Goal: Task Accomplishment & Management: Manage account settings

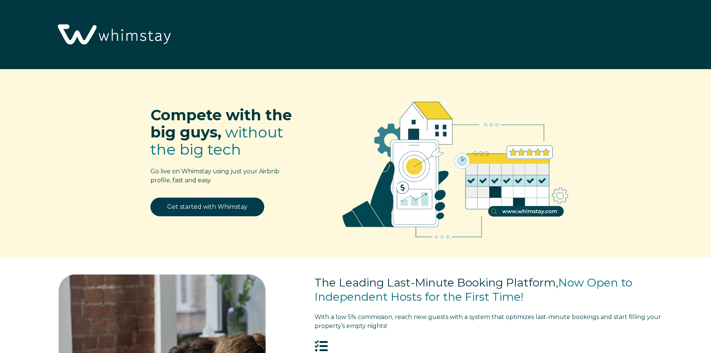
select select "HR"
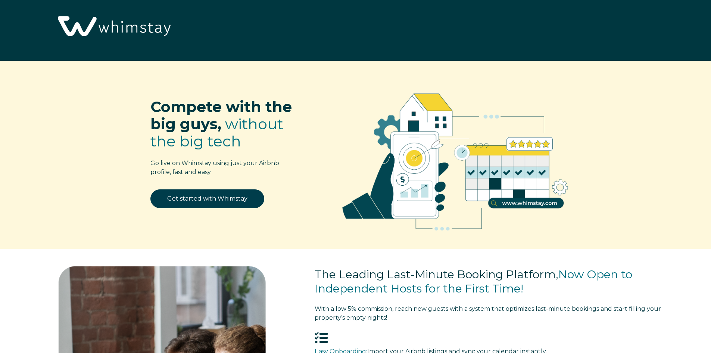
scroll to position [179, 0]
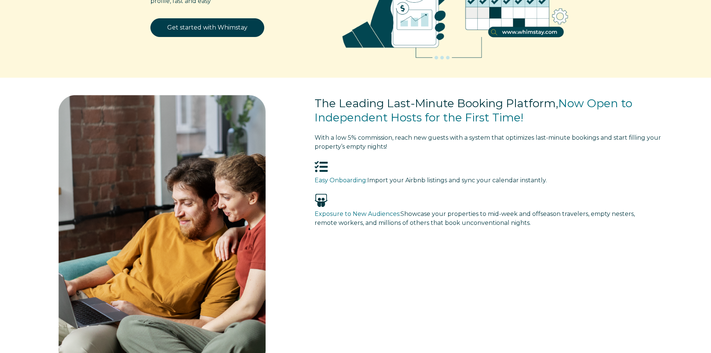
drag, startPoint x: 0, startPoint y: 0, endPoint x: 713, endPoint y: 71, distance: 716.9
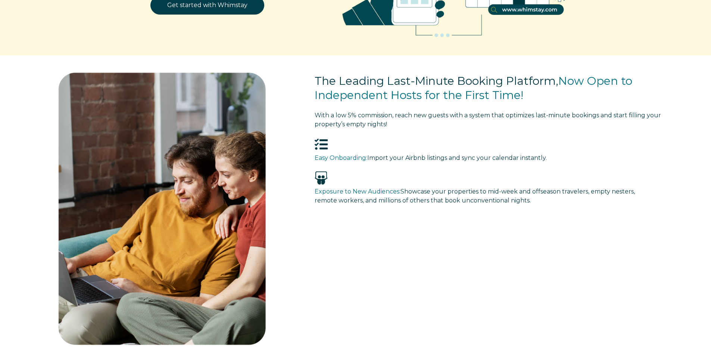
scroll to position [0, 0]
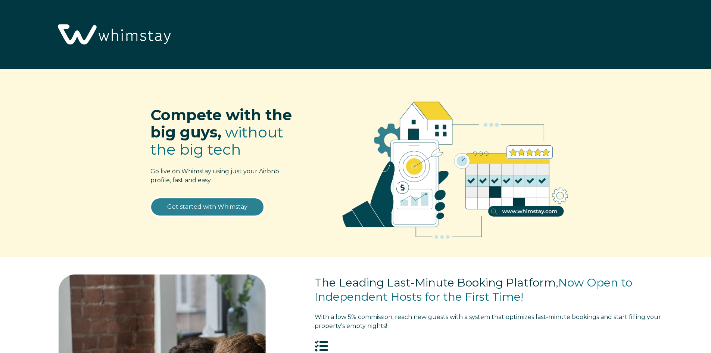
click at [234, 211] on link "Get started with Whimstay" at bounding box center [207, 206] width 114 height 19
select select "HR"
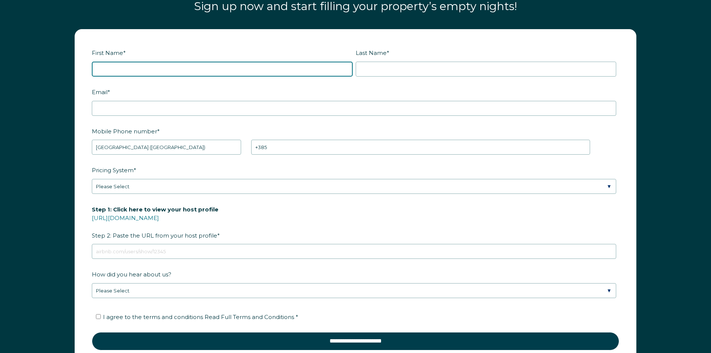
click at [124, 68] on input "First Name *" at bounding box center [222, 69] width 261 height 15
type input "[PERSON_NAME]"
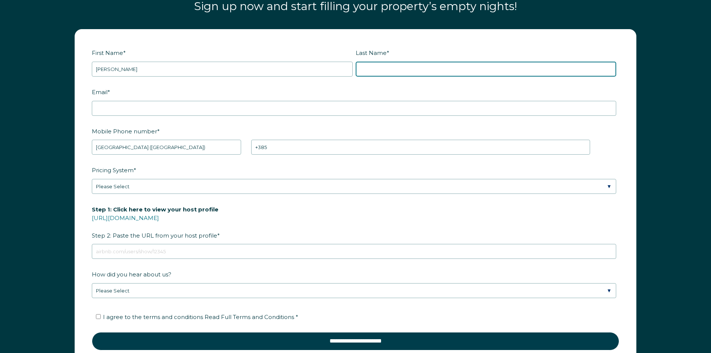
type input "Pinjusic"
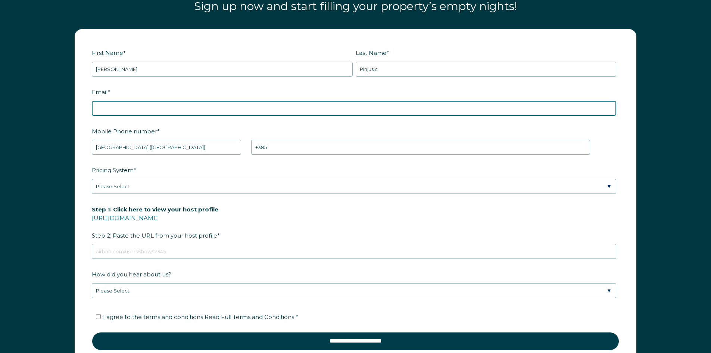
type input "[EMAIL_ADDRESS][DOMAIN_NAME]"
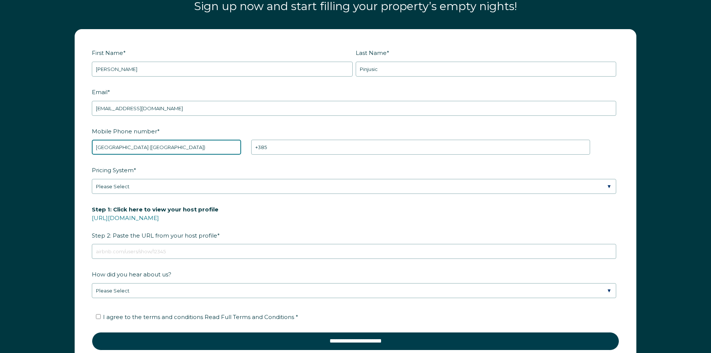
click at [165, 149] on select "* Afghanistan (‫افغانستان‬‎) Albania (Shqipëri) Algeria (‫الجزائر‬‎) American S…" at bounding box center [166, 147] width 149 height 15
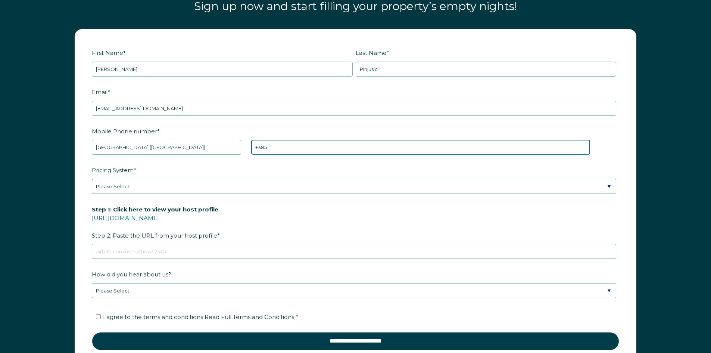
click at [289, 145] on input "+385" at bounding box center [420, 147] width 339 height 15
type input "+385 915055933"
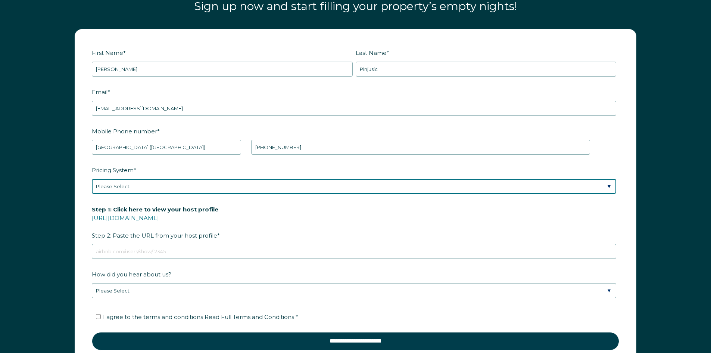
click at [216, 186] on select "Please Select Manual Airbnb Smart Pricing PriceLabs Wheelhouse Beyond Pricing 3…" at bounding box center [354, 186] width 525 height 15
select select "Manual"
click at [92, 179] on select "Please Select Manual Airbnb Smart Pricing PriceLabs Wheelhouse Beyond Pricing 3…" at bounding box center [354, 186] width 525 height 15
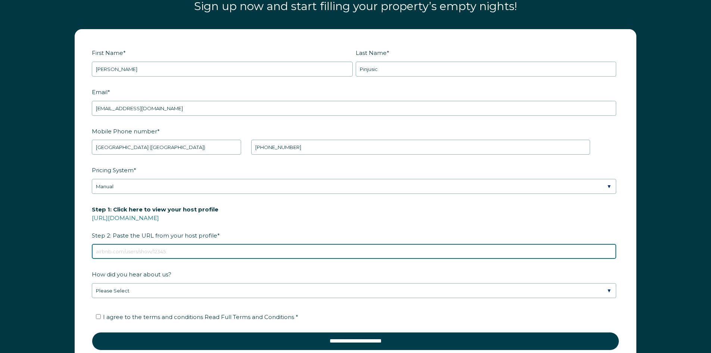
click at [235, 248] on input "Step 1: Click here to view your host profile https://www.airbnb.com/users/show/…" at bounding box center [354, 251] width 525 height 15
paste input "https://www.airbnb.com/users/show/29915163"
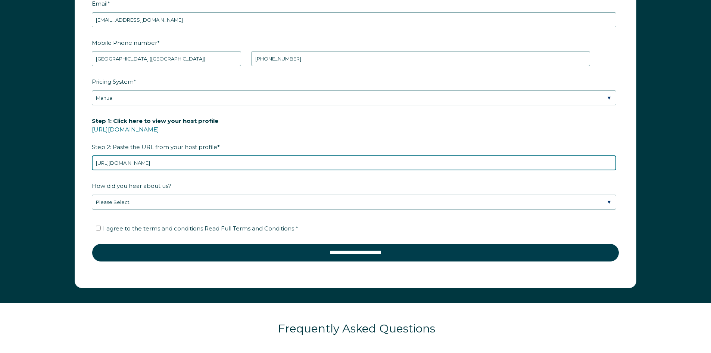
scroll to position [1156, 0]
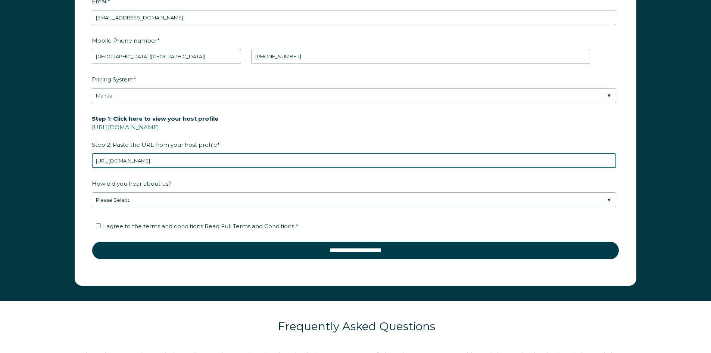
type input "https://www.airbnb.com/users/show/29915163"
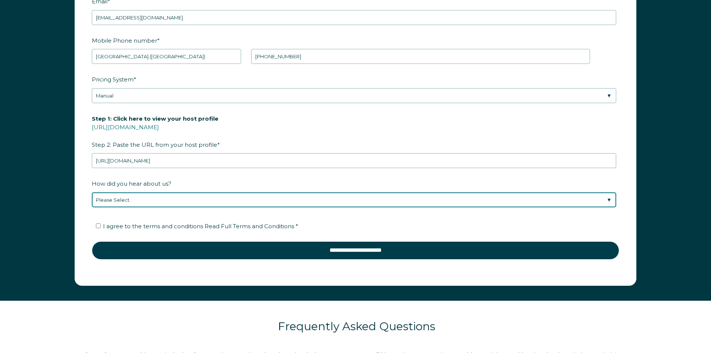
click at [289, 205] on select "Please Select Discovered Whimstay at an event or conference Found Whimstay thro…" at bounding box center [354, 199] width 525 height 15
select select "Google Search"
click at [92, 192] on select "Please Select Discovered Whimstay at an event or conference Found Whimstay thro…" at bounding box center [354, 199] width 525 height 15
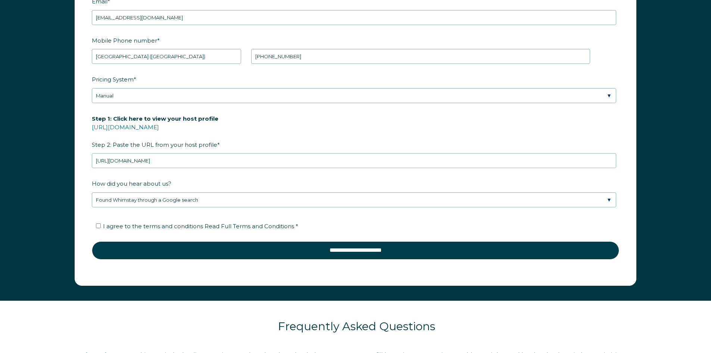
click at [97, 223] on label "I agree to the terms and conditions Read Full Terms and Conditions *" at bounding box center [197, 225] width 202 height 7
click at [97, 223] on input "I agree to the terms and conditions Read Full Terms and Conditions *" at bounding box center [98, 225] width 5 height 5
checkbox input "true"
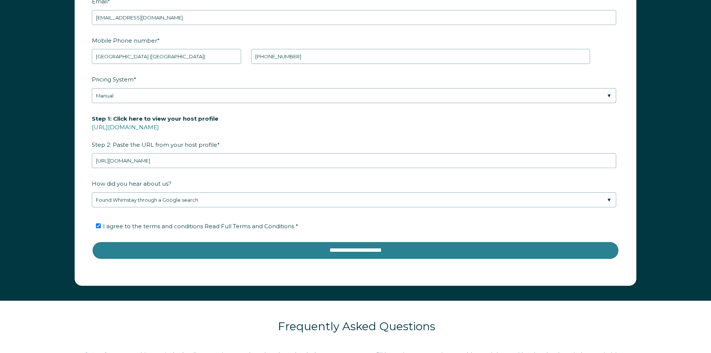
click at [164, 258] on input "**********" at bounding box center [355, 250] width 527 height 18
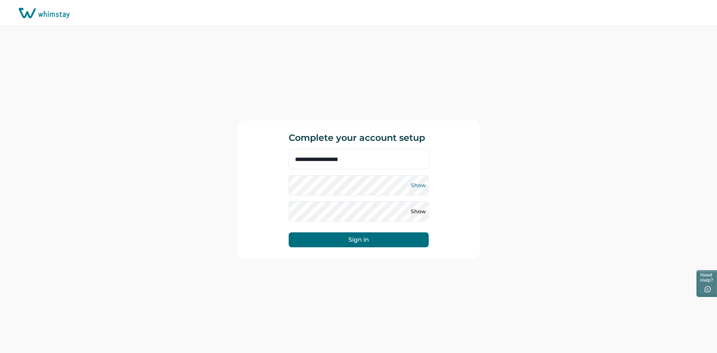
click at [414, 184] on button "Show" at bounding box center [419, 185] width 12 height 12
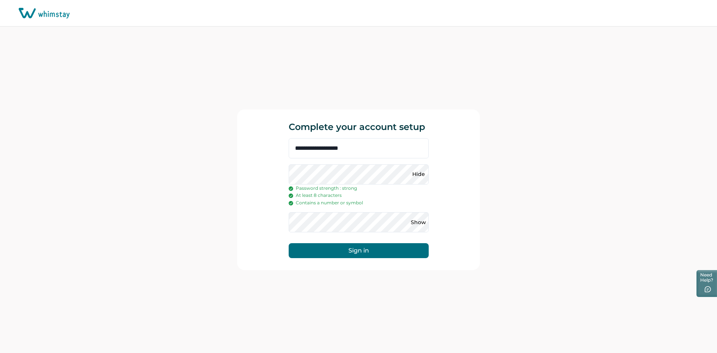
click at [263, 171] on div "**********" at bounding box center [358, 189] width 243 height 161
click at [346, 251] on button "Sign in" at bounding box center [359, 250] width 140 height 15
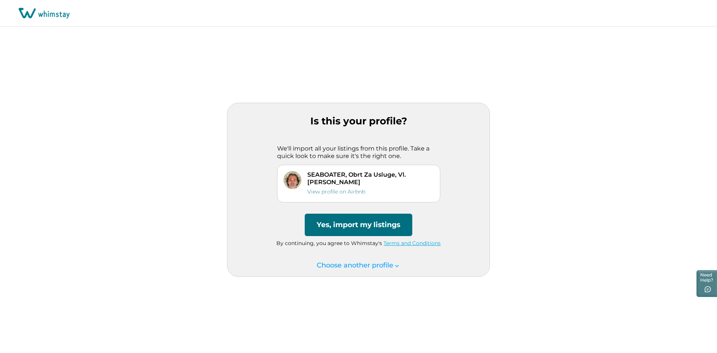
click at [373, 232] on button "Yes, import my listings" at bounding box center [359, 225] width 108 height 22
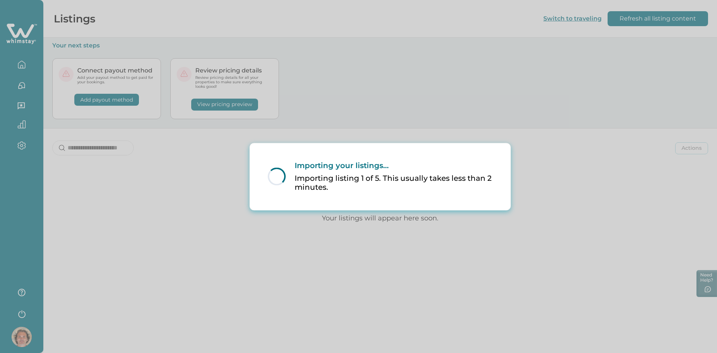
click at [394, 172] on div "Importing your listings... Importing listing 1 of 5. This usually takes less th…" at bounding box center [389, 176] width 207 height 31
click at [438, 180] on p "Importing listing 1 of 5. This usually takes less than 2 minutes." at bounding box center [394, 183] width 198 height 18
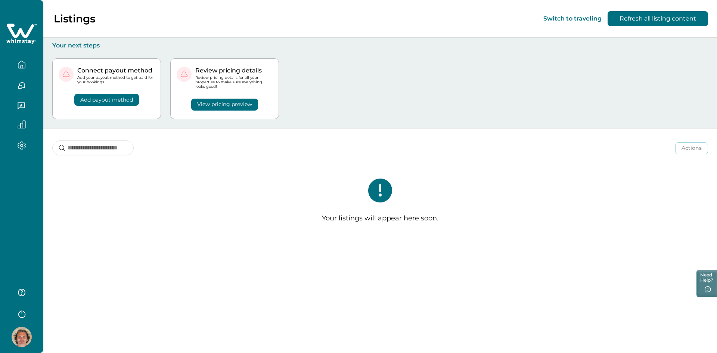
click at [379, 192] on icon at bounding box center [380, 190] width 24 height 24
click at [109, 100] on button "Add payout method" at bounding box center [106, 100] width 65 height 12
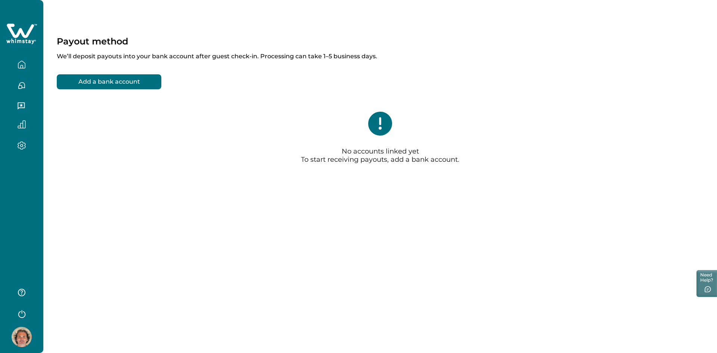
click at [21, 68] on icon "button" at bounding box center [22, 64] width 8 height 8
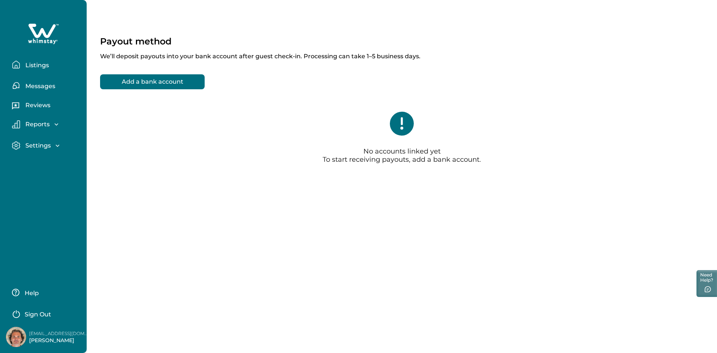
click at [46, 69] on button "Listings" at bounding box center [46, 64] width 69 height 15
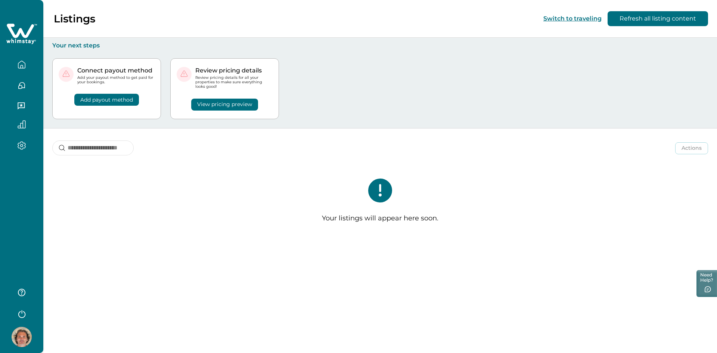
click at [404, 202] on div "Your listings will appear here soon." at bounding box center [379, 204] width 673 height 80
click at [23, 340] on img at bounding box center [22, 337] width 20 height 20
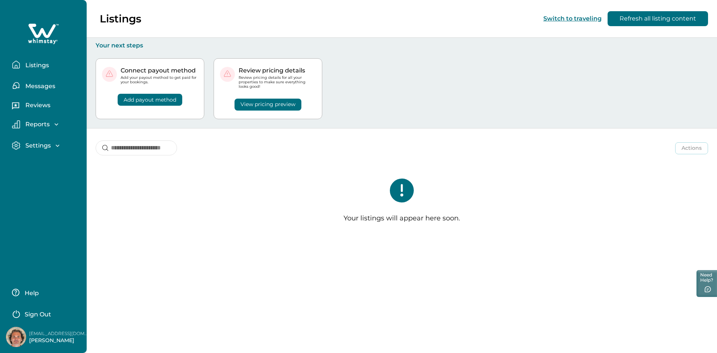
click at [43, 148] on p "Settings" at bounding box center [37, 145] width 28 height 7
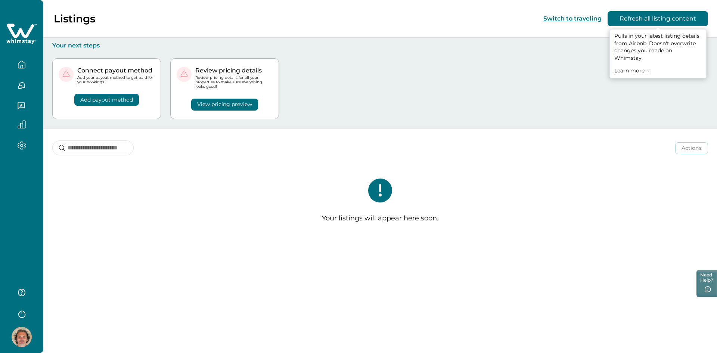
click at [665, 17] on button "Refresh all listing content" at bounding box center [657, 18] width 100 height 15
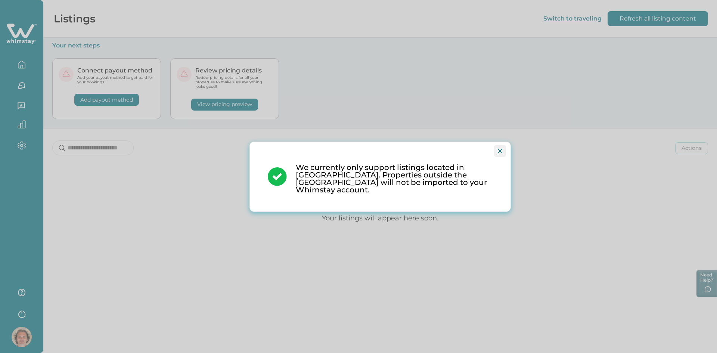
click at [497, 153] on button "Close" at bounding box center [500, 151] width 12 height 12
